Goal: Transaction & Acquisition: Purchase product/service

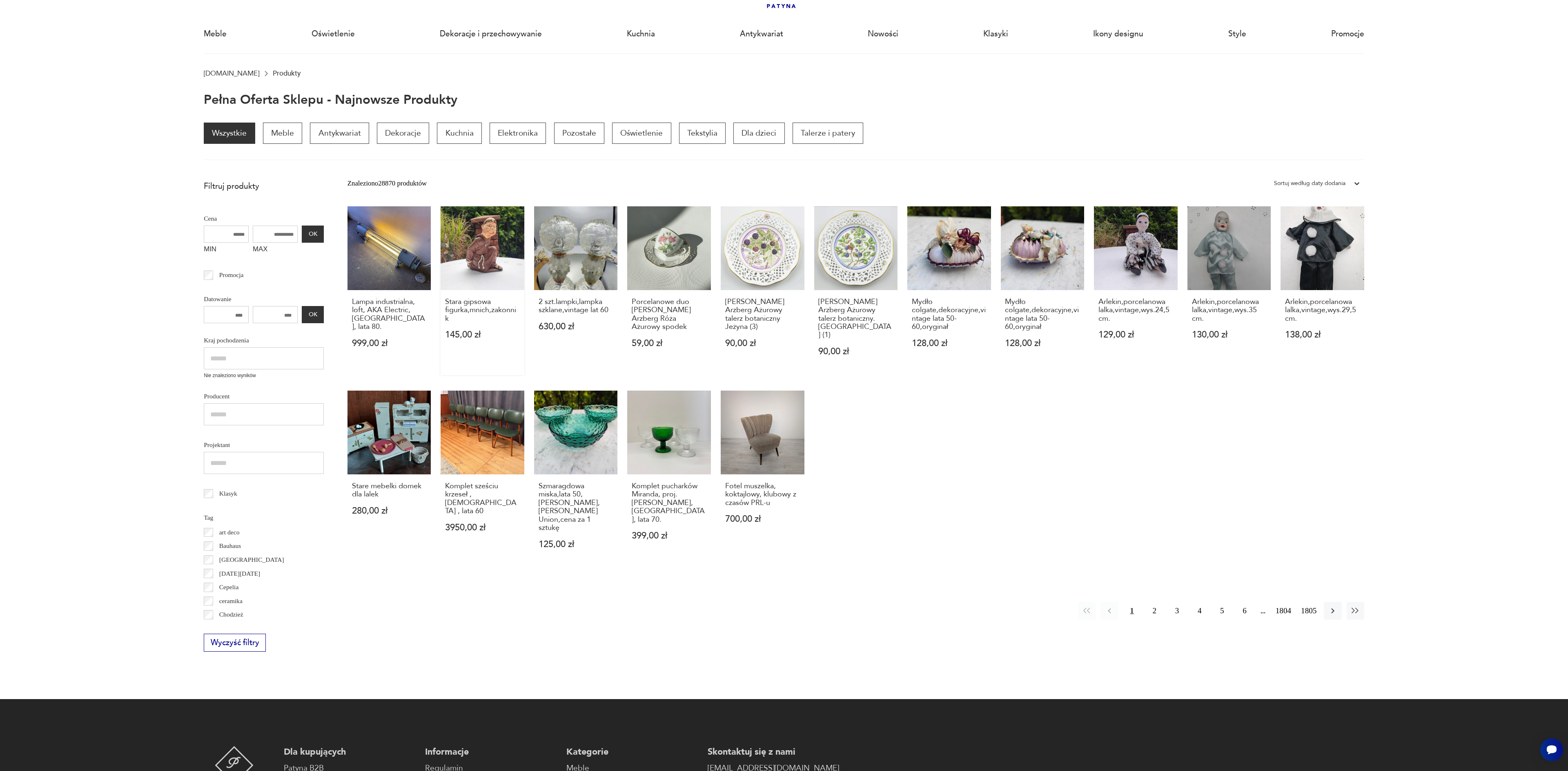
click at [485, 264] on link "Stara gipsowa figurka,mnich,zakonnik 145,00 zł" at bounding box center [483, 290] width 84 height 169
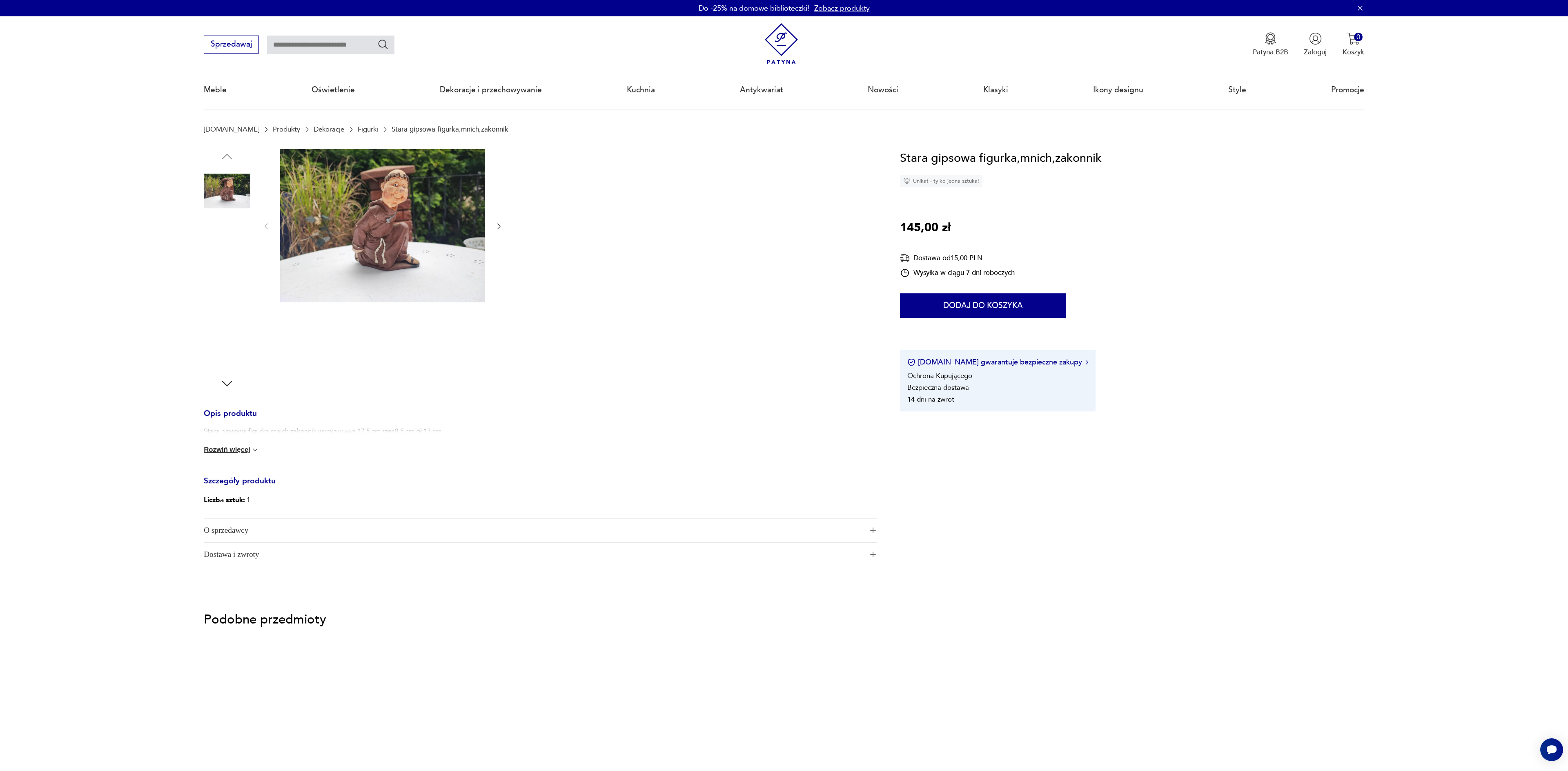
click at [229, 246] on img at bounding box center [227, 243] width 46 height 46
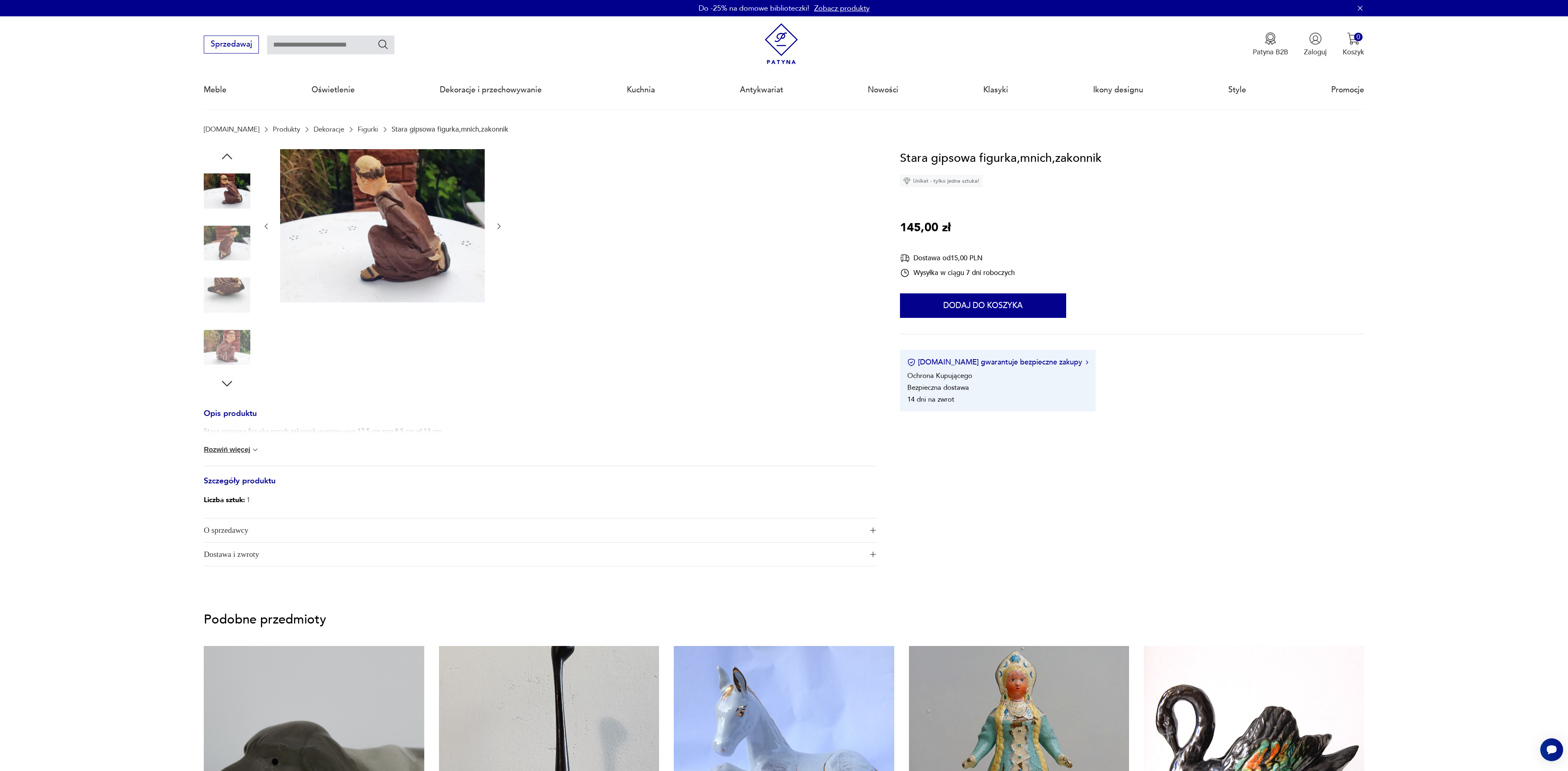
click at [236, 291] on img at bounding box center [227, 295] width 46 height 46
